Goal: Task Accomplishment & Management: Manage account settings

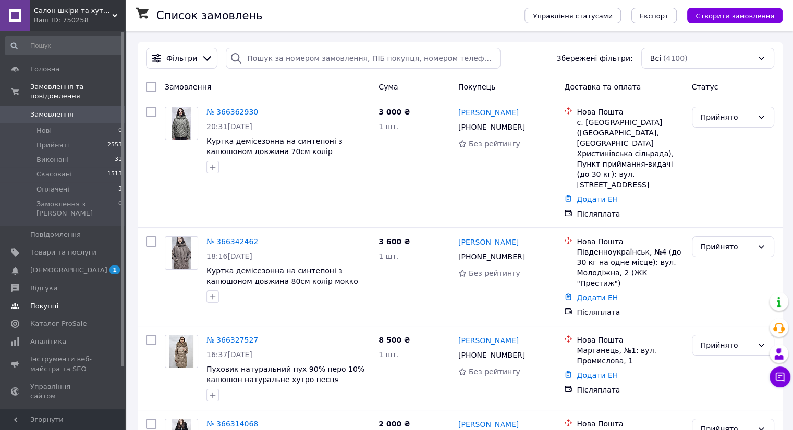
drag, startPoint x: 0, startPoint y: 0, endPoint x: 73, endPoint y: 292, distance: 301.3
click at [73, 298] on link "Покупці" at bounding box center [64, 307] width 128 height 18
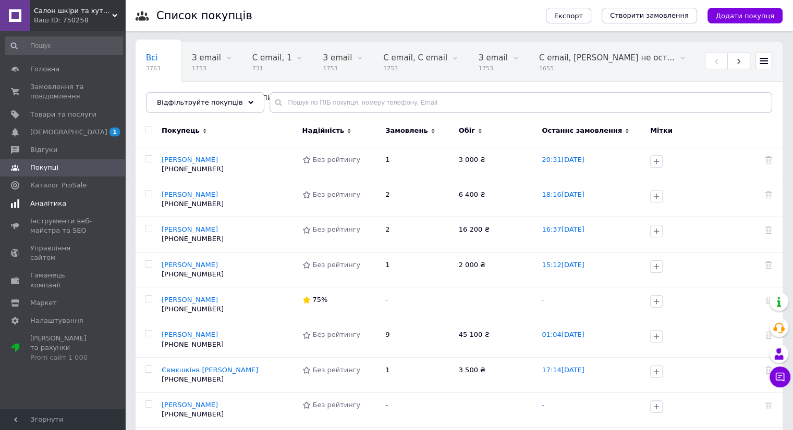
click at [57, 207] on span "Аналітика" at bounding box center [48, 203] width 36 height 9
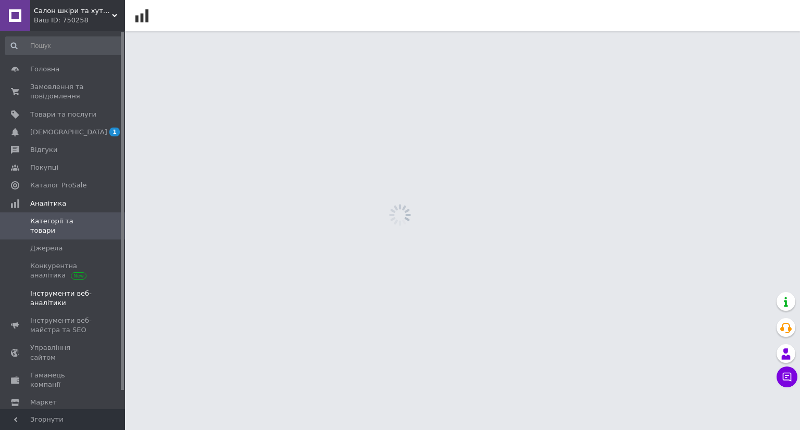
click at [68, 293] on span "Інструменти веб-аналітики" at bounding box center [63, 298] width 66 height 19
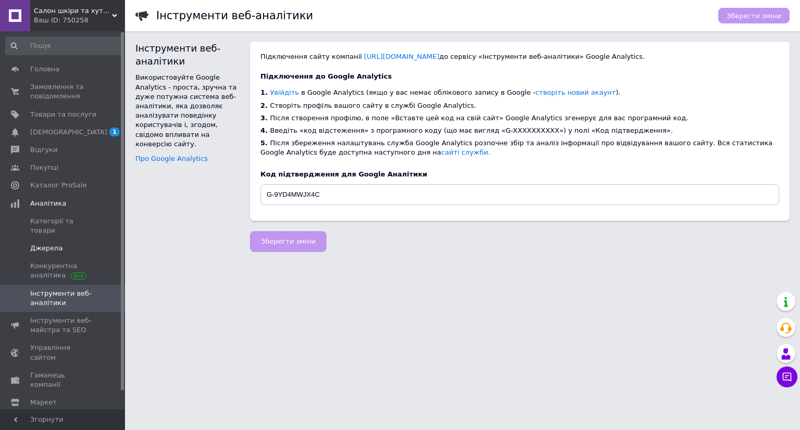
click at [57, 244] on span "Джерела" at bounding box center [46, 248] width 32 height 9
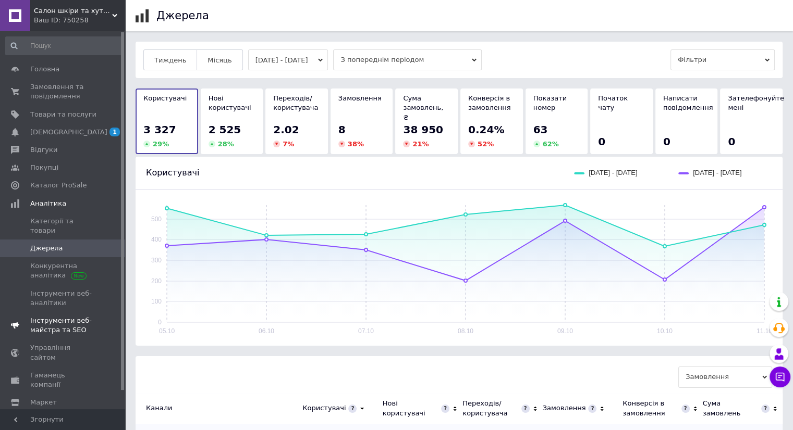
click at [48, 316] on span "Інструменти веб-майстра та SEO" at bounding box center [63, 325] width 66 height 19
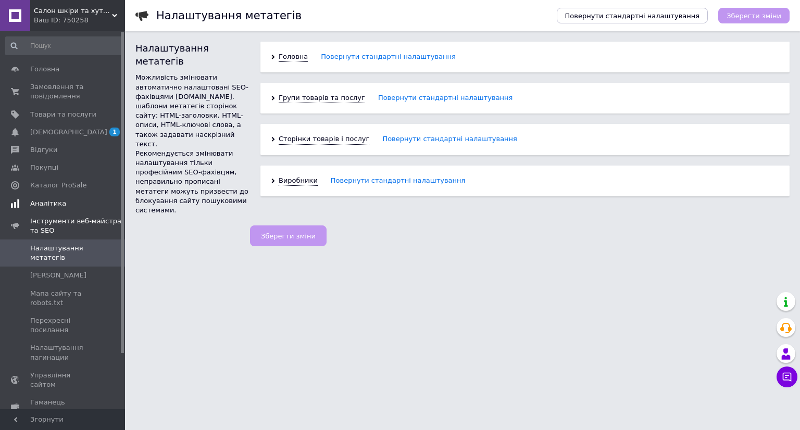
drag, startPoint x: 31, startPoint y: 211, endPoint x: 42, endPoint y: 205, distance: 11.9
click at [42, 205] on span "Аналітика" at bounding box center [48, 203] width 36 height 9
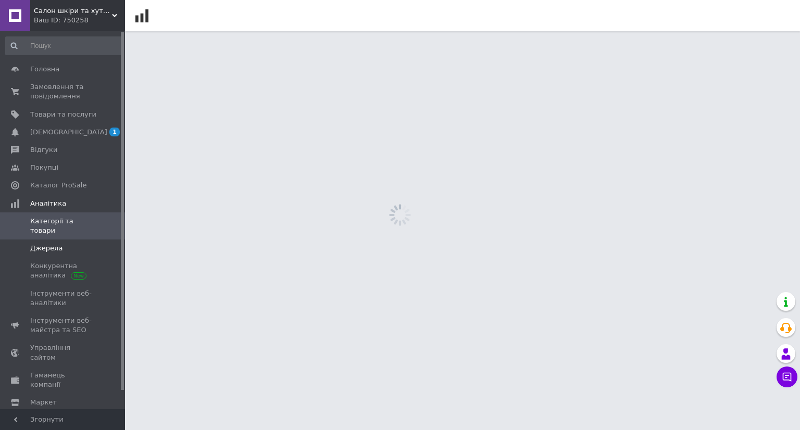
click at [33, 244] on span "Джерела" at bounding box center [46, 248] width 32 height 9
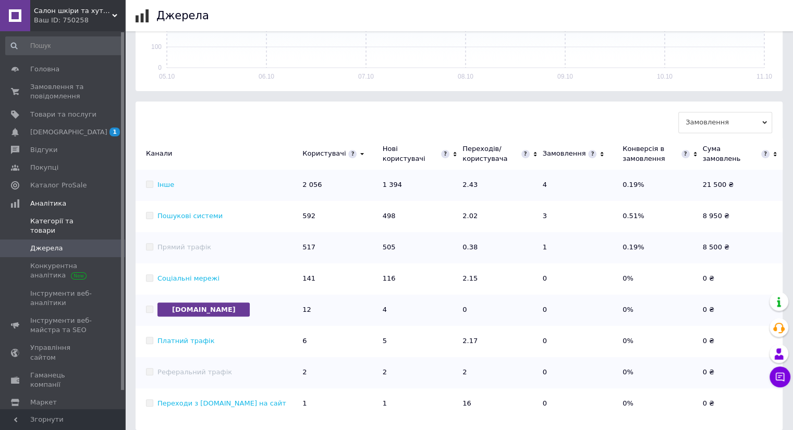
scroll to position [255, 0]
click at [46, 289] on span "Інструменти веб-аналітики" at bounding box center [63, 298] width 66 height 19
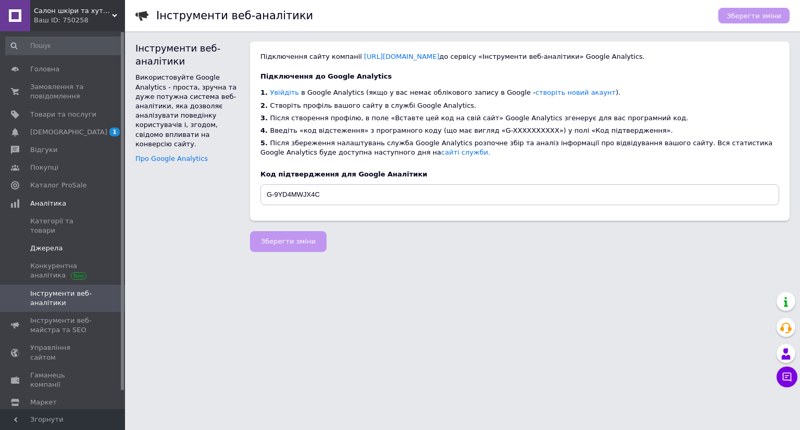
click at [56, 244] on span "Джерела" at bounding box center [46, 248] width 32 height 9
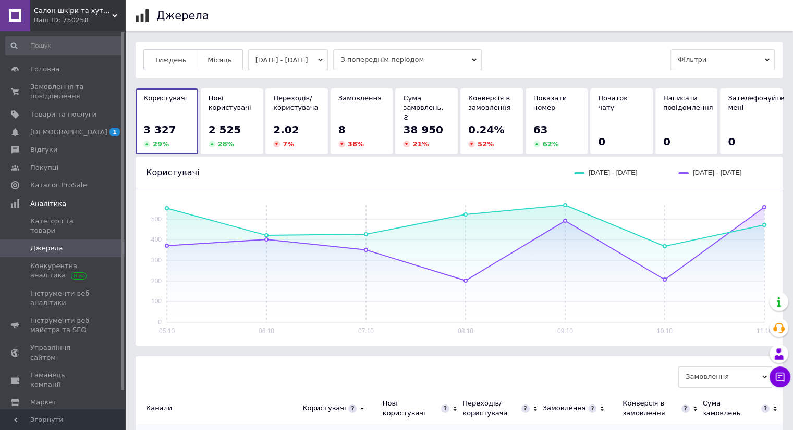
click at [56, 244] on span "Джерела" at bounding box center [46, 248] width 32 height 9
drag, startPoint x: 56, startPoint y: 242, endPoint x: 71, endPoint y: 278, distance: 39.0
click at [71, 278] on ul "Категорії та товари [PERSON_NAME] аналітика Інструменти веб-аналітики" at bounding box center [64, 263] width 128 height 100
click at [64, 292] on span "Інструменти веб-аналітики" at bounding box center [63, 298] width 66 height 19
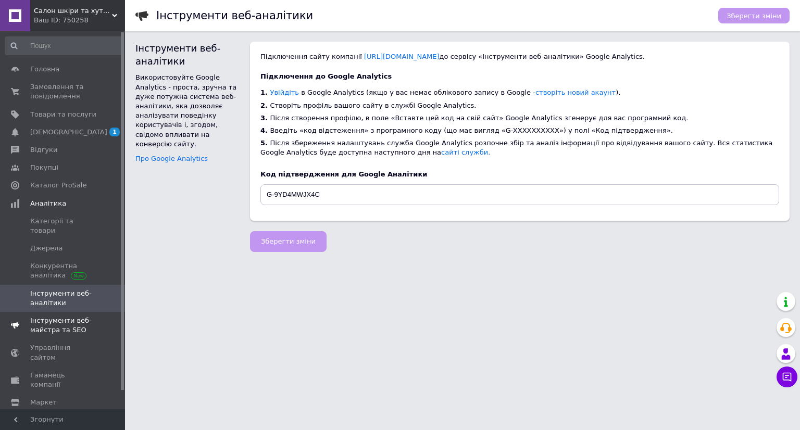
click at [57, 323] on span "Інструменти веб-майстра та SEO" at bounding box center [63, 325] width 66 height 19
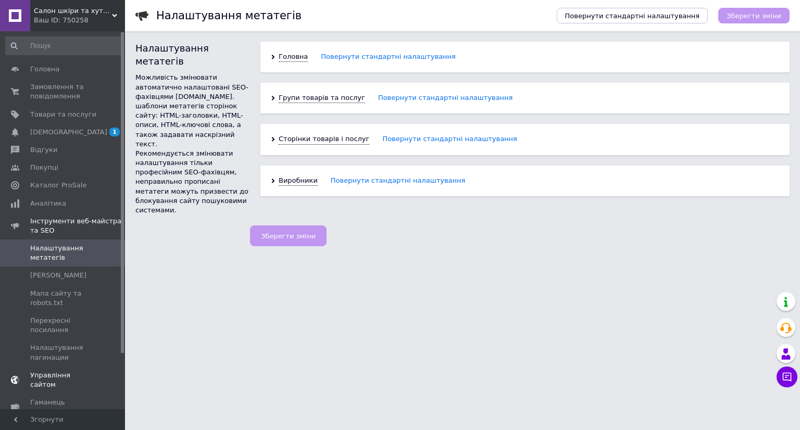
drag, startPoint x: 57, startPoint y: 323, endPoint x: 87, endPoint y: 380, distance: 64.1
click at [87, 380] on link "Управління сайтом" at bounding box center [64, 380] width 128 height 27
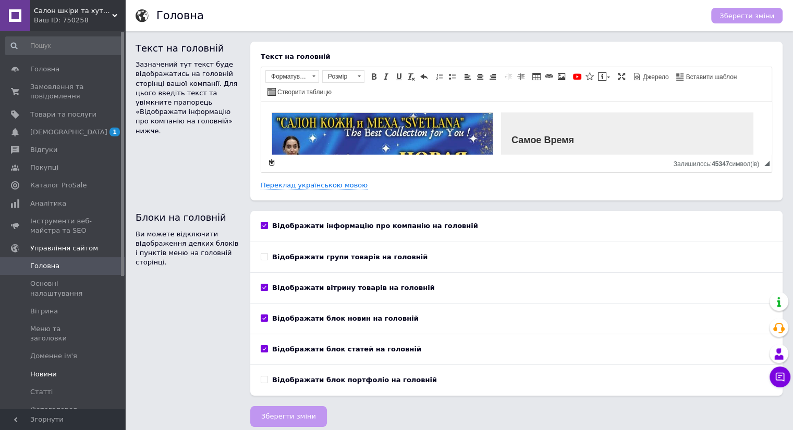
click at [97, 373] on link "Новини" at bounding box center [64, 375] width 128 height 18
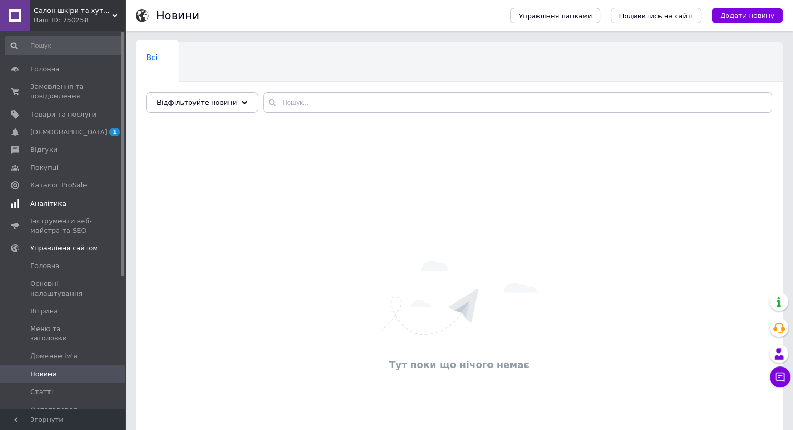
click at [43, 203] on span "Аналітика" at bounding box center [48, 203] width 36 height 9
